Goal: Obtain resource: Download file/media

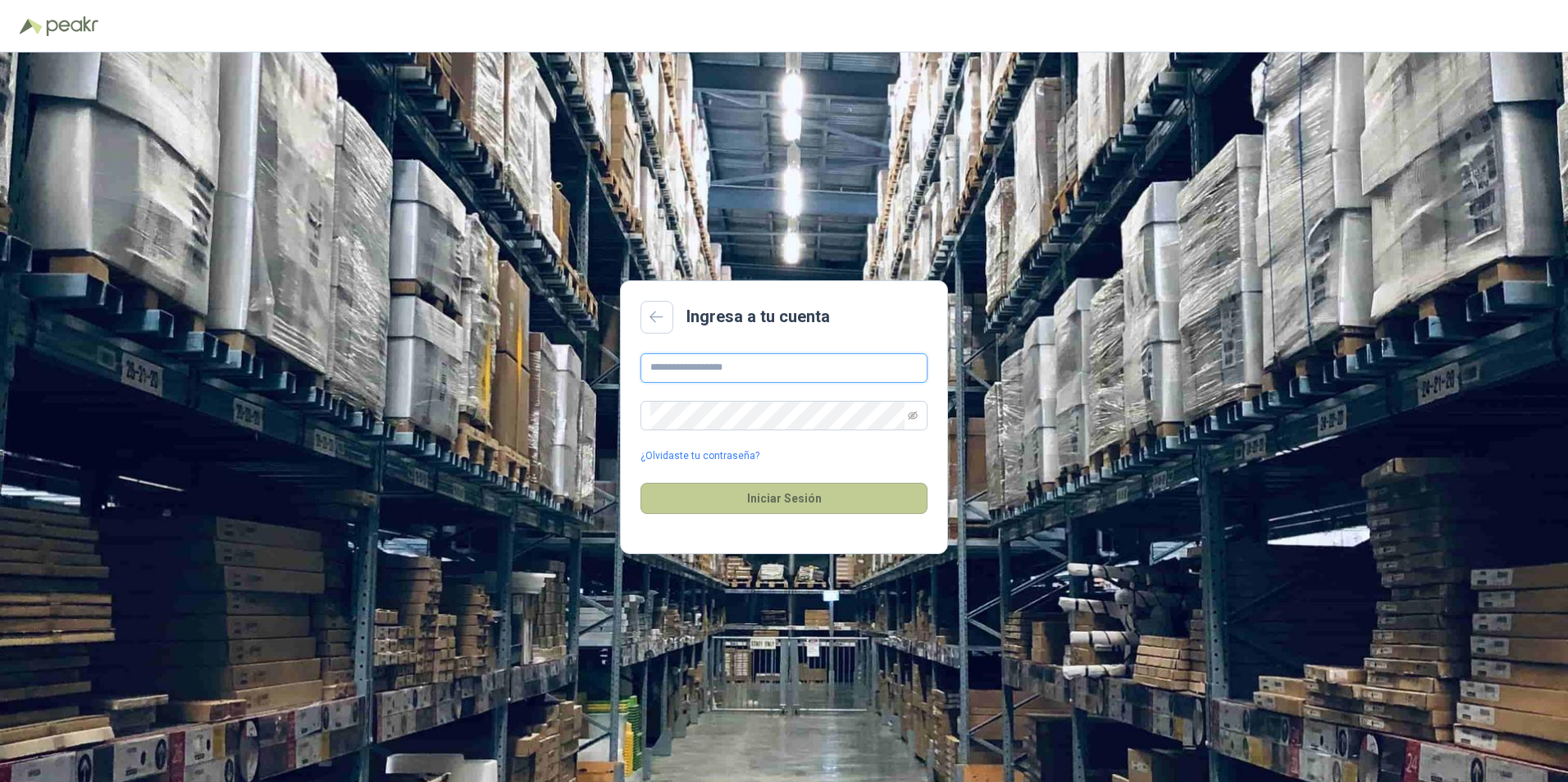
type input "**********"
click at [805, 501] on button "Iniciar Sesión" at bounding box center [784, 499] width 287 height 31
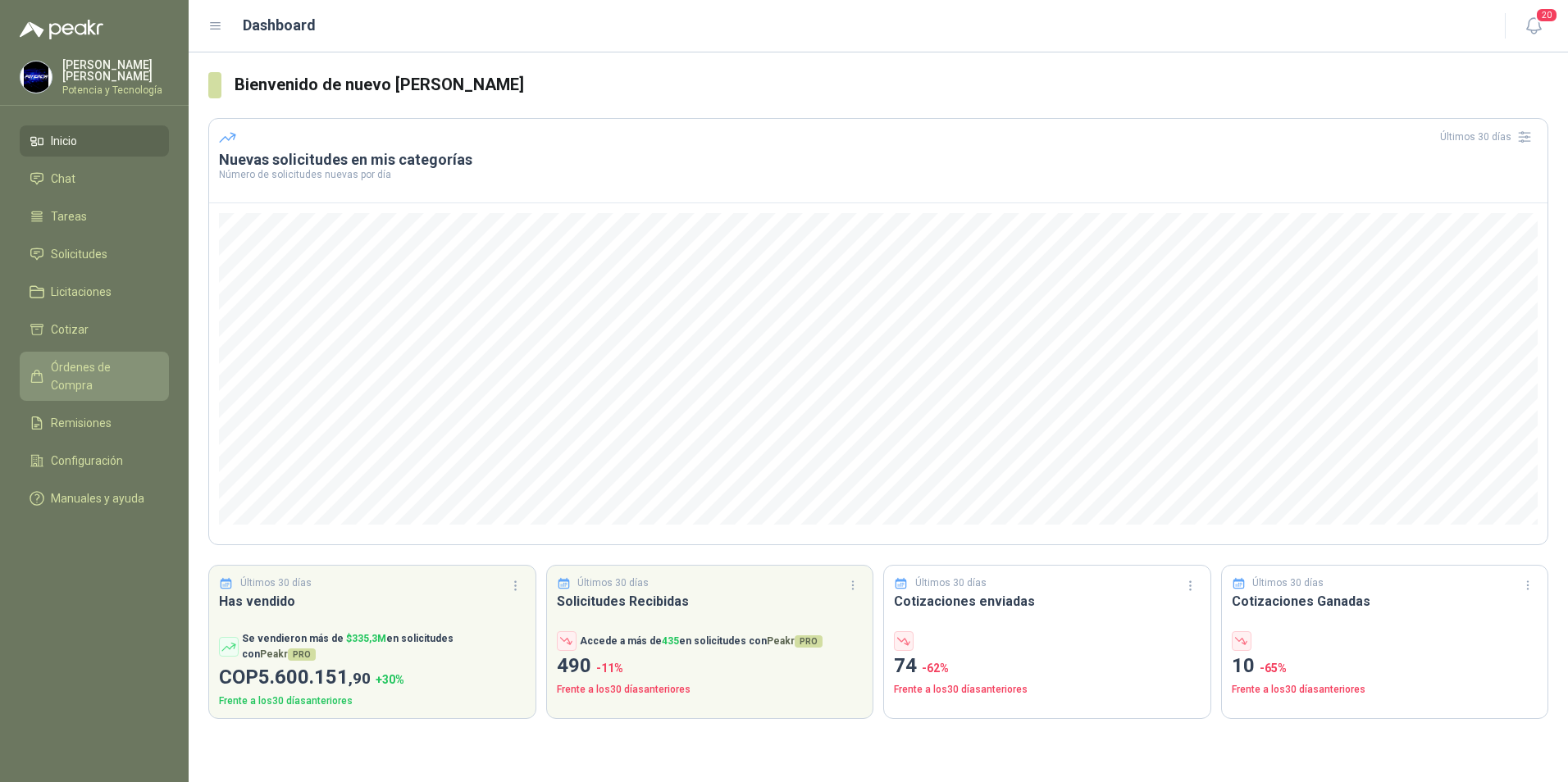
click at [83, 358] on span "Órdenes de Compra" at bounding box center [102, 375] width 102 height 36
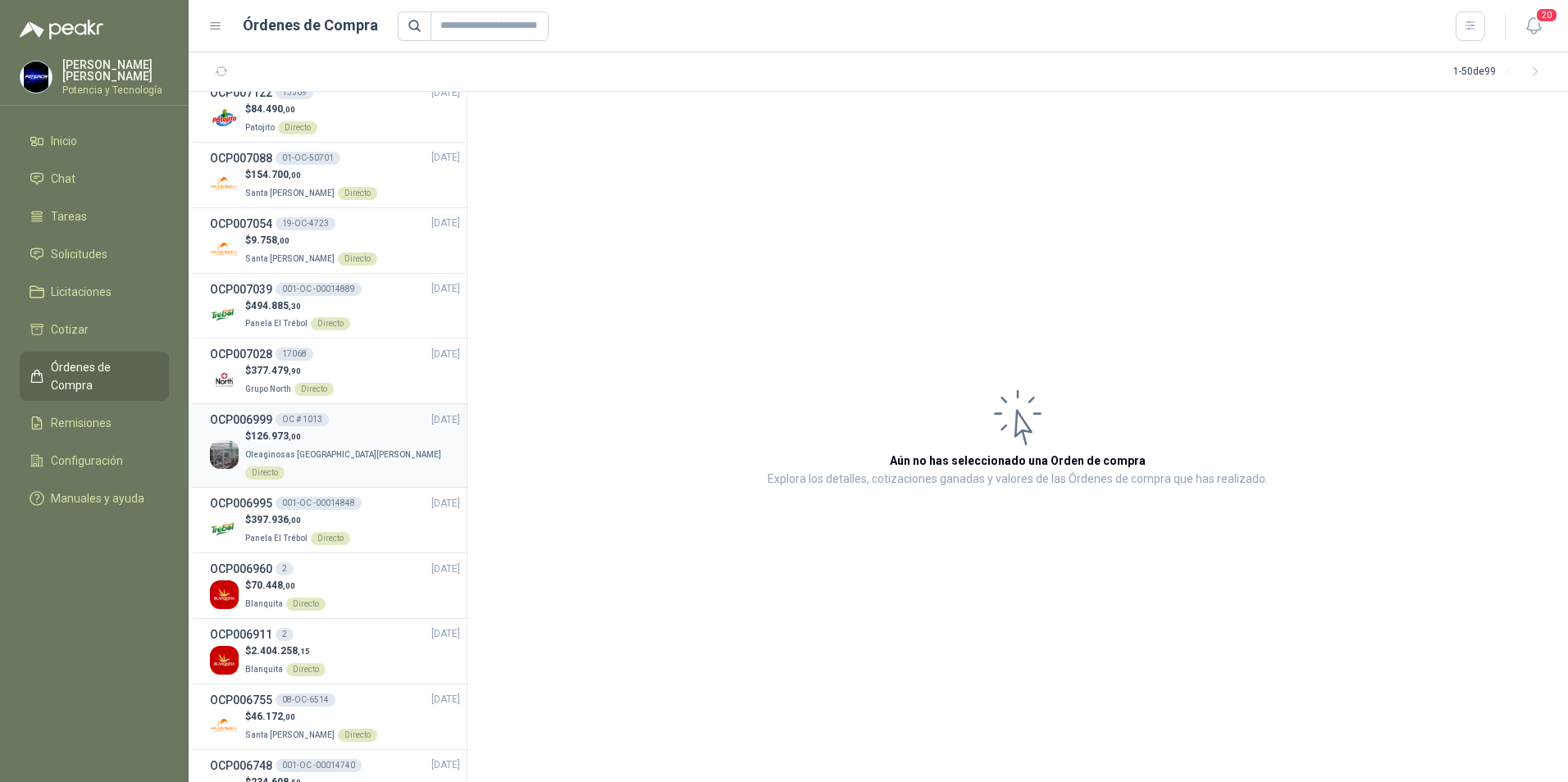
scroll to position [410, 0]
click at [58, 134] on span "Inicio" at bounding box center [64, 142] width 26 height 18
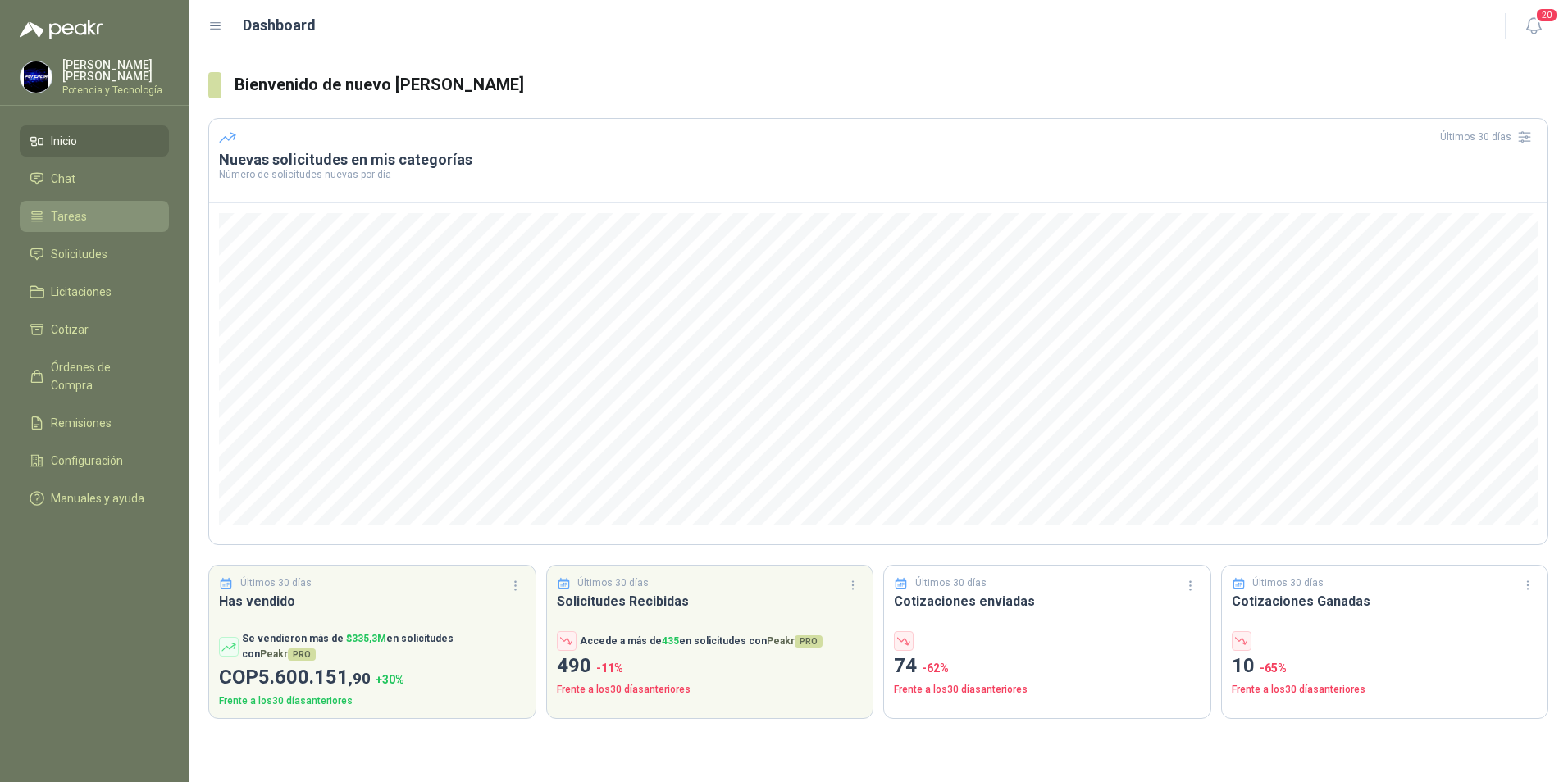
click at [80, 214] on span "Tareas" at bounding box center [69, 217] width 36 height 18
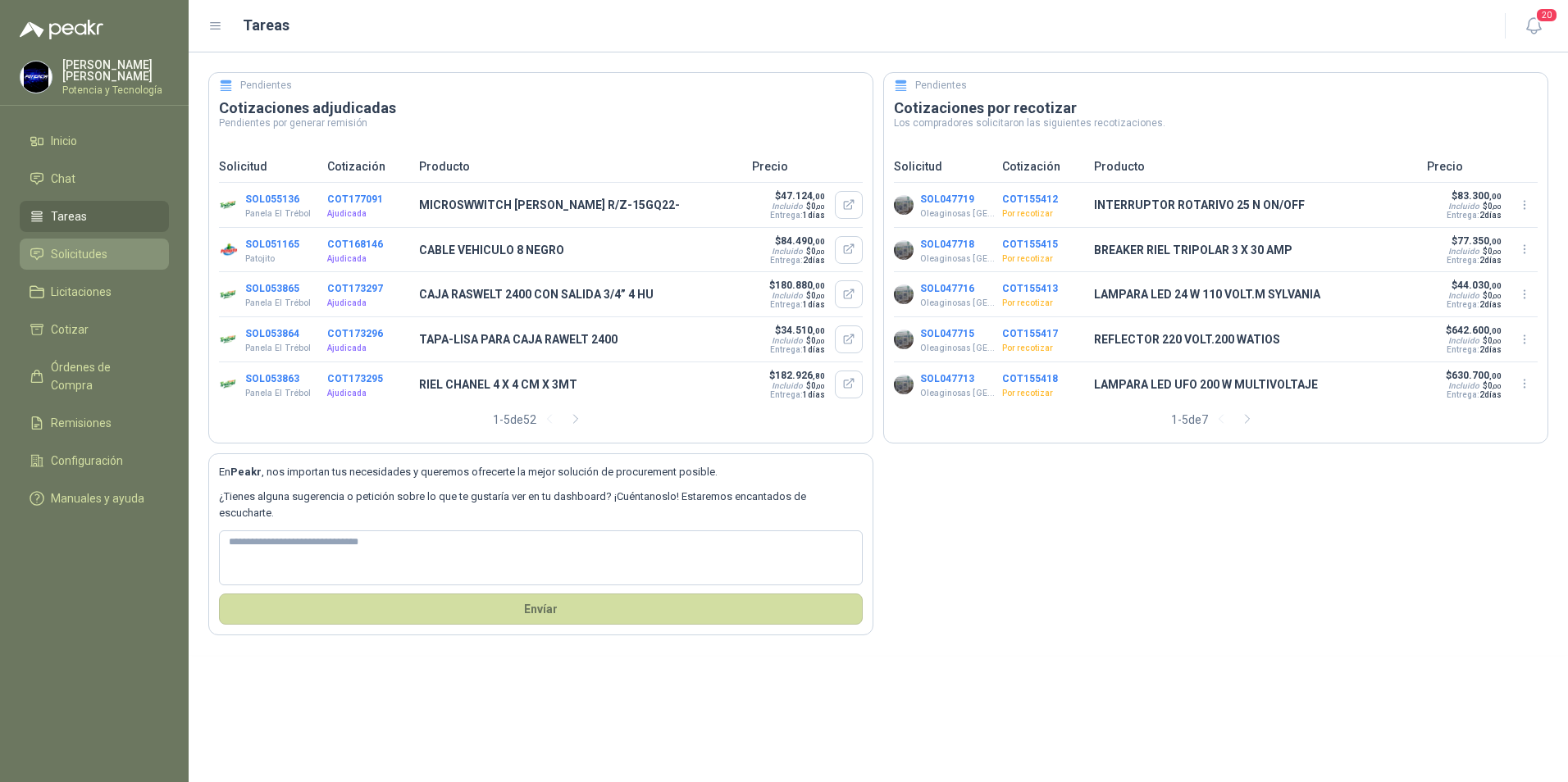
click at [62, 245] on span "Solicitudes" at bounding box center [79, 254] width 57 height 18
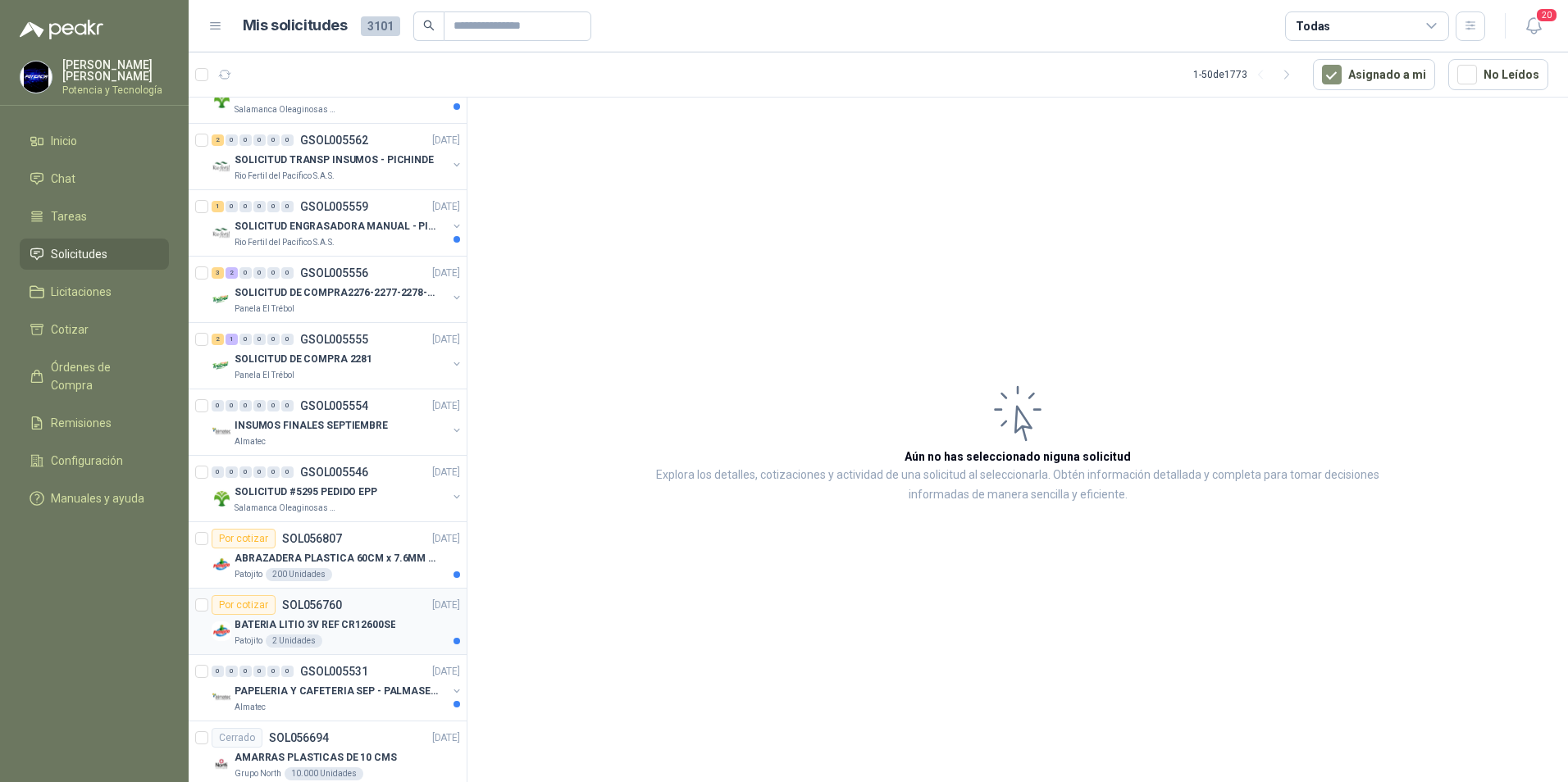
scroll to position [2132, 0]
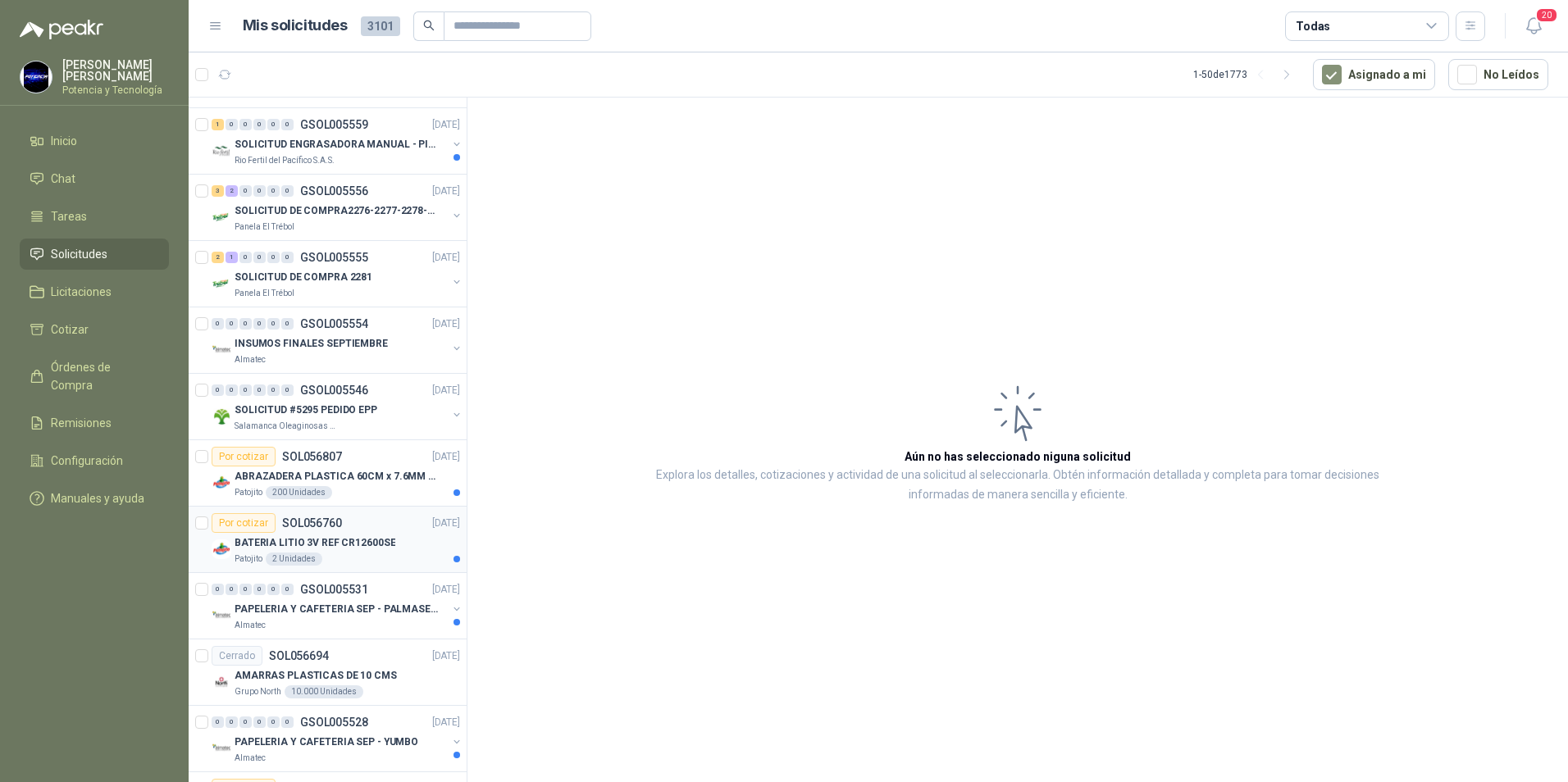
click at [332, 548] on p "BATERIA LITIO 3V REF CR12600SE" at bounding box center [315, 543] width 161 height 16
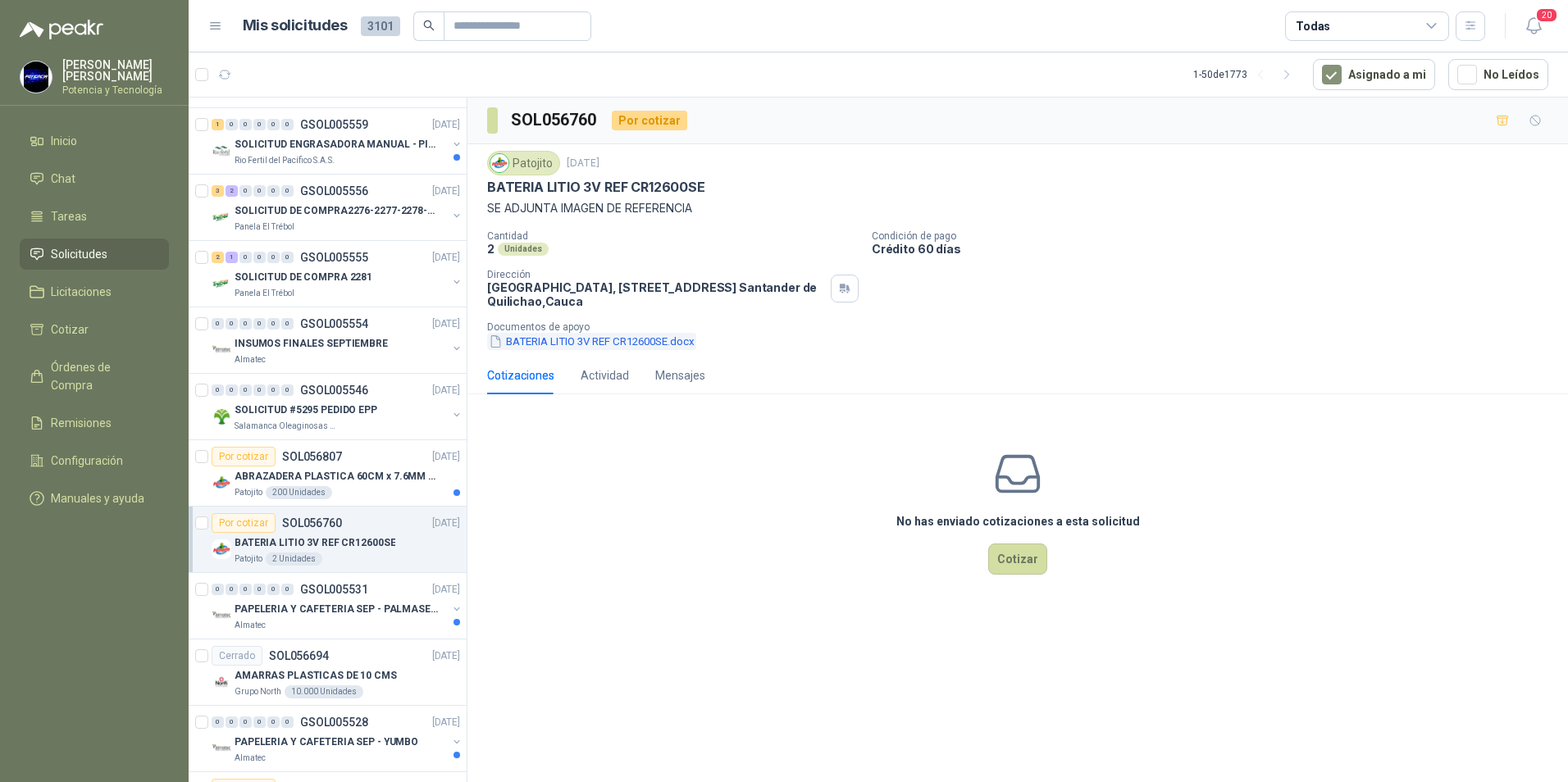
click at [553, 343] on button "BATERIA LITIO 3V REF CR12600SE.docx" at bounding box center [591, 341] width 209 height 17
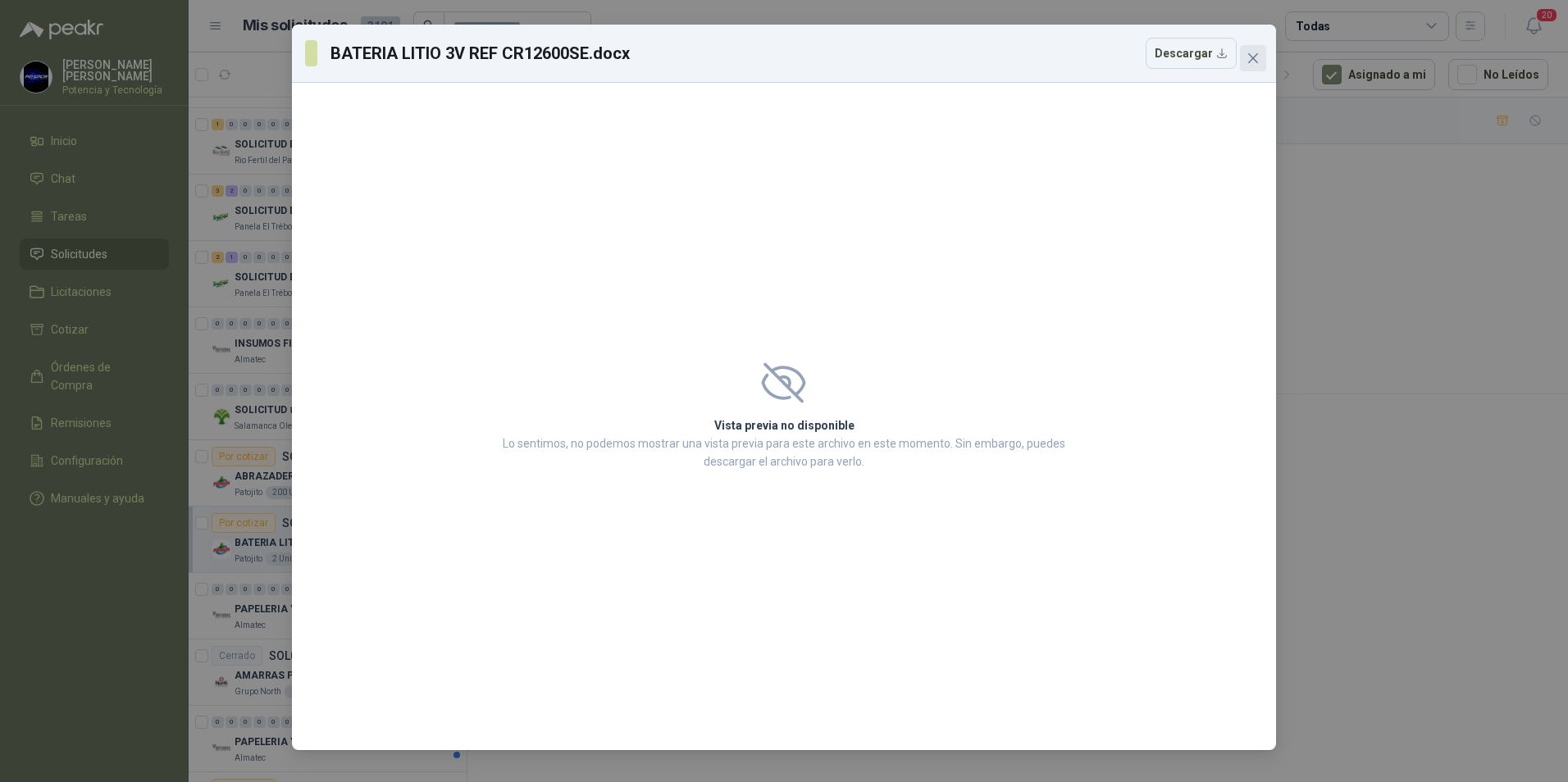
click at [1246, 58] on icon "close" at bounding box center [1253, 58] width 13 height 13
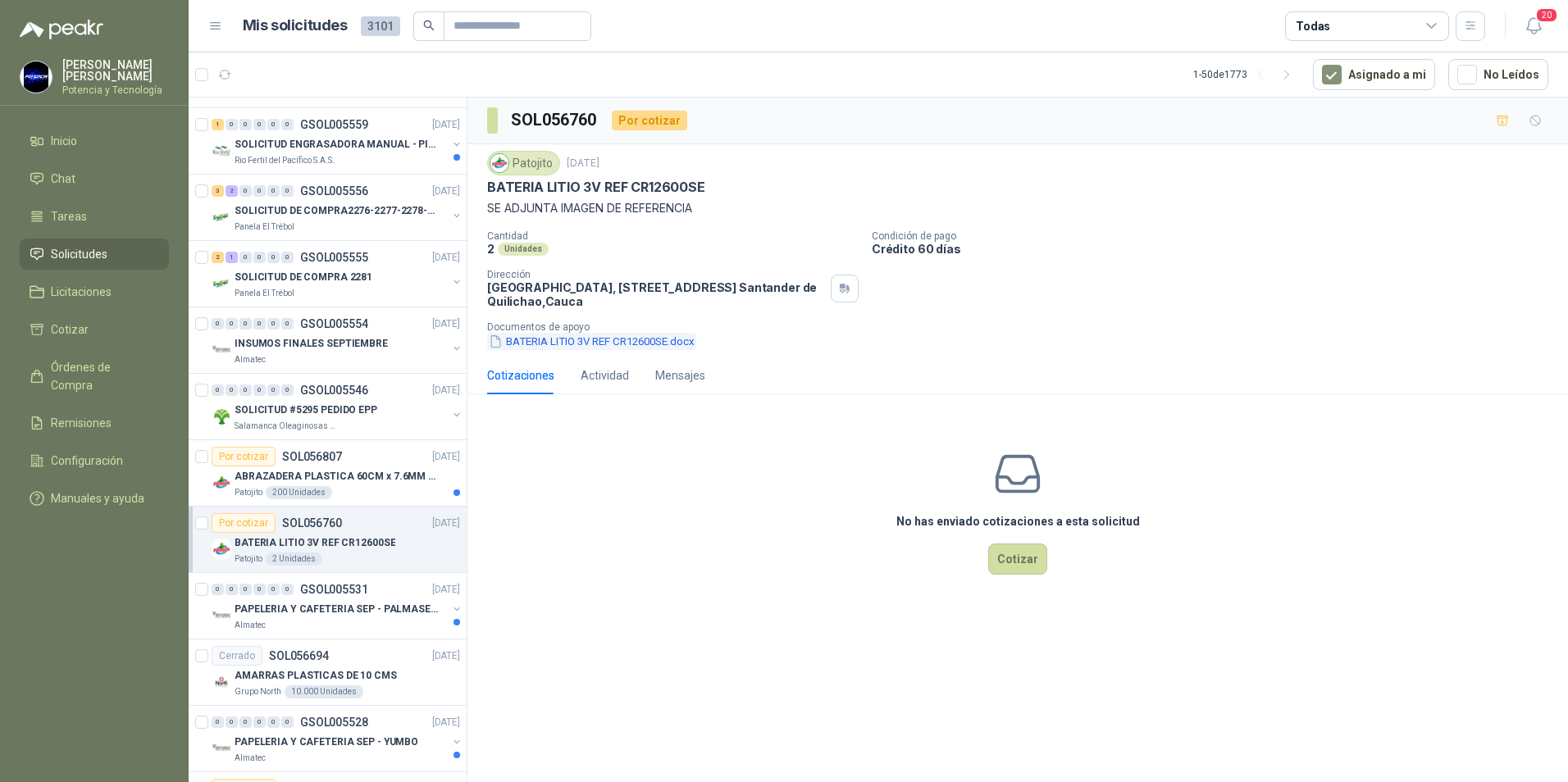
click at [499, 340] on icon "button" at bounding box center [495, 342] width 8 height 12
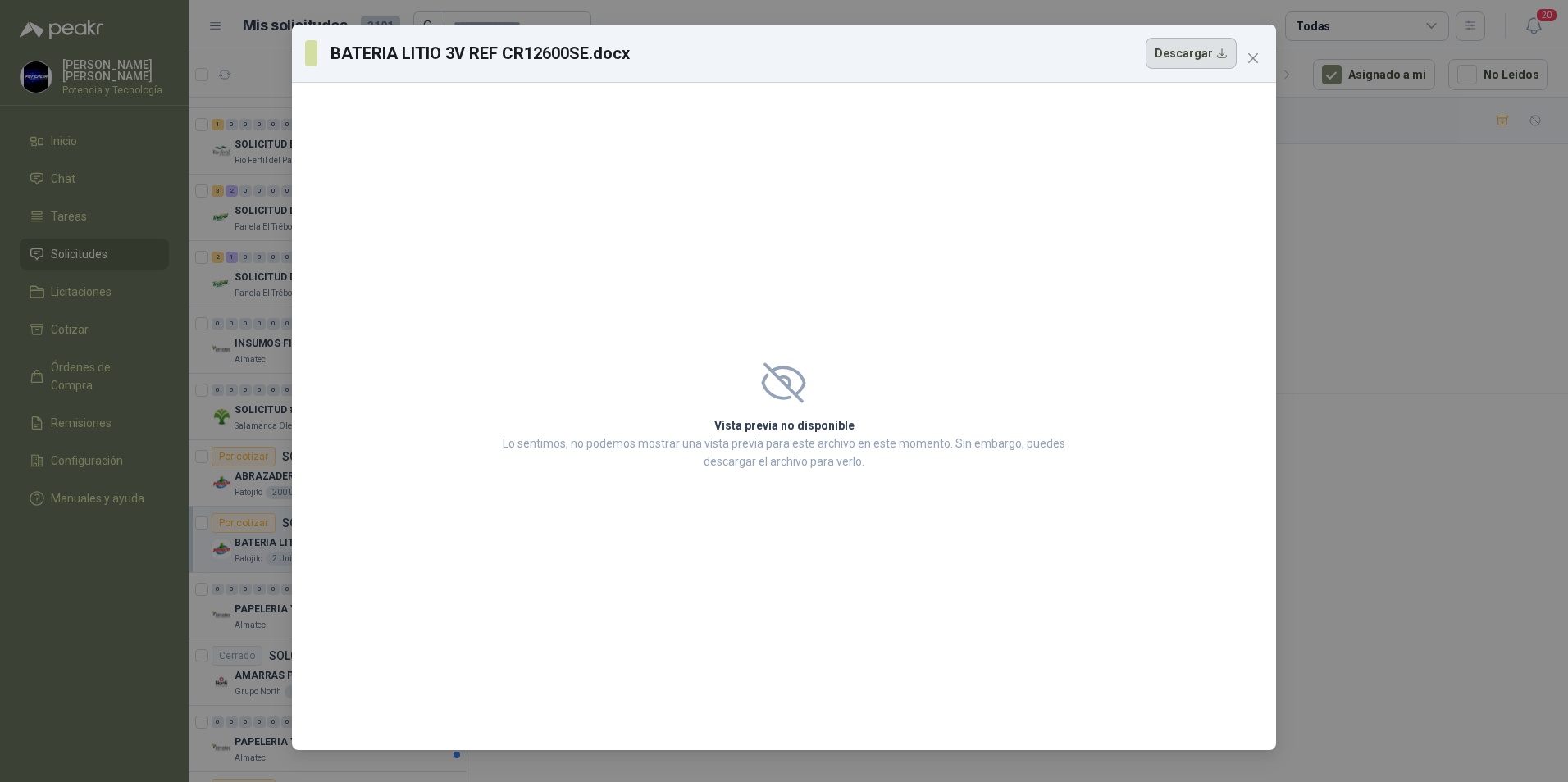
click at [1194, 44] on button "Descargar" at bounding box center [1192, 53] width 91 height 31
click at [1258, 57] on span "Close" at bounding box center [1253, 58] width 26 height 13
